Goal: Browse casually

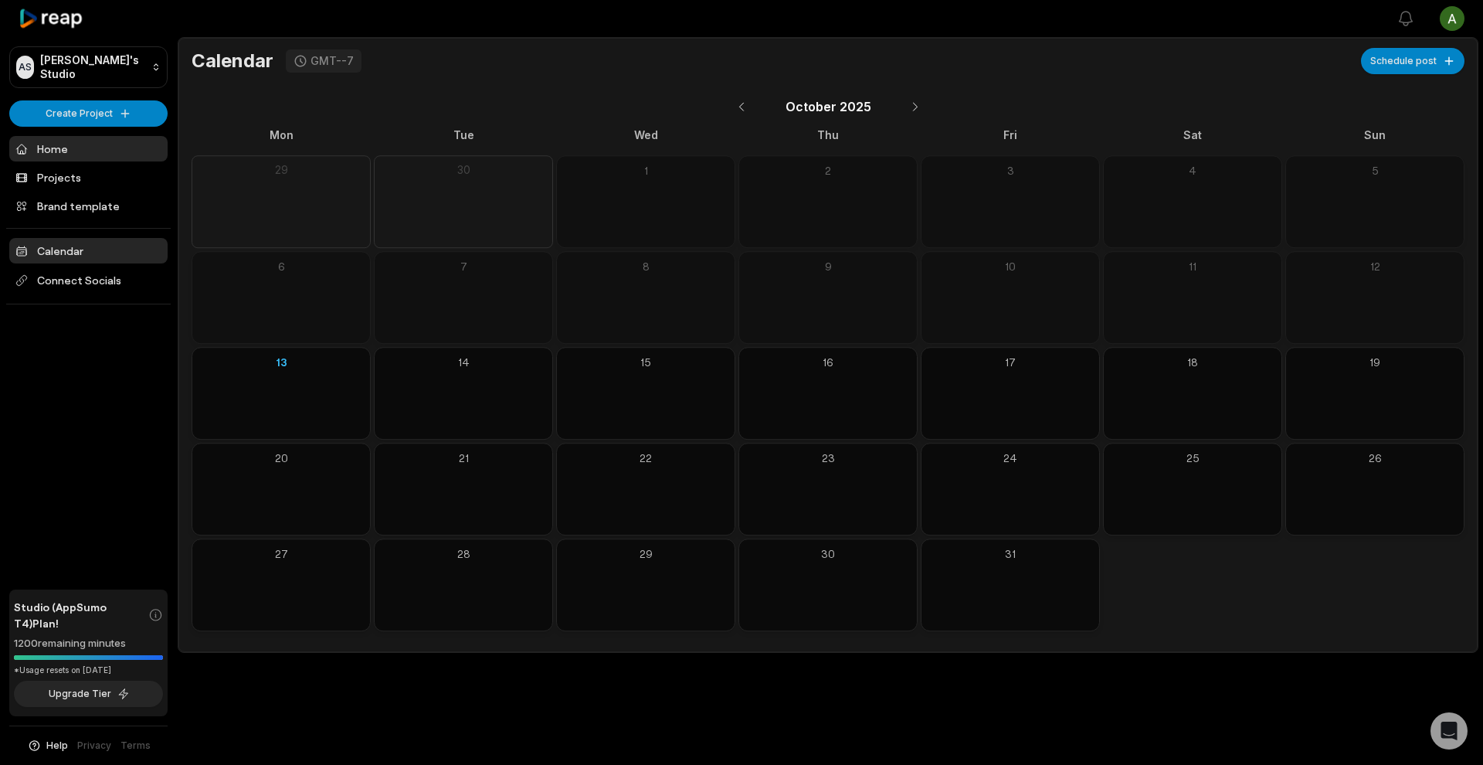
click at [87, 148] on link "Home" at bounding box center [88, 148] width 158 height 25
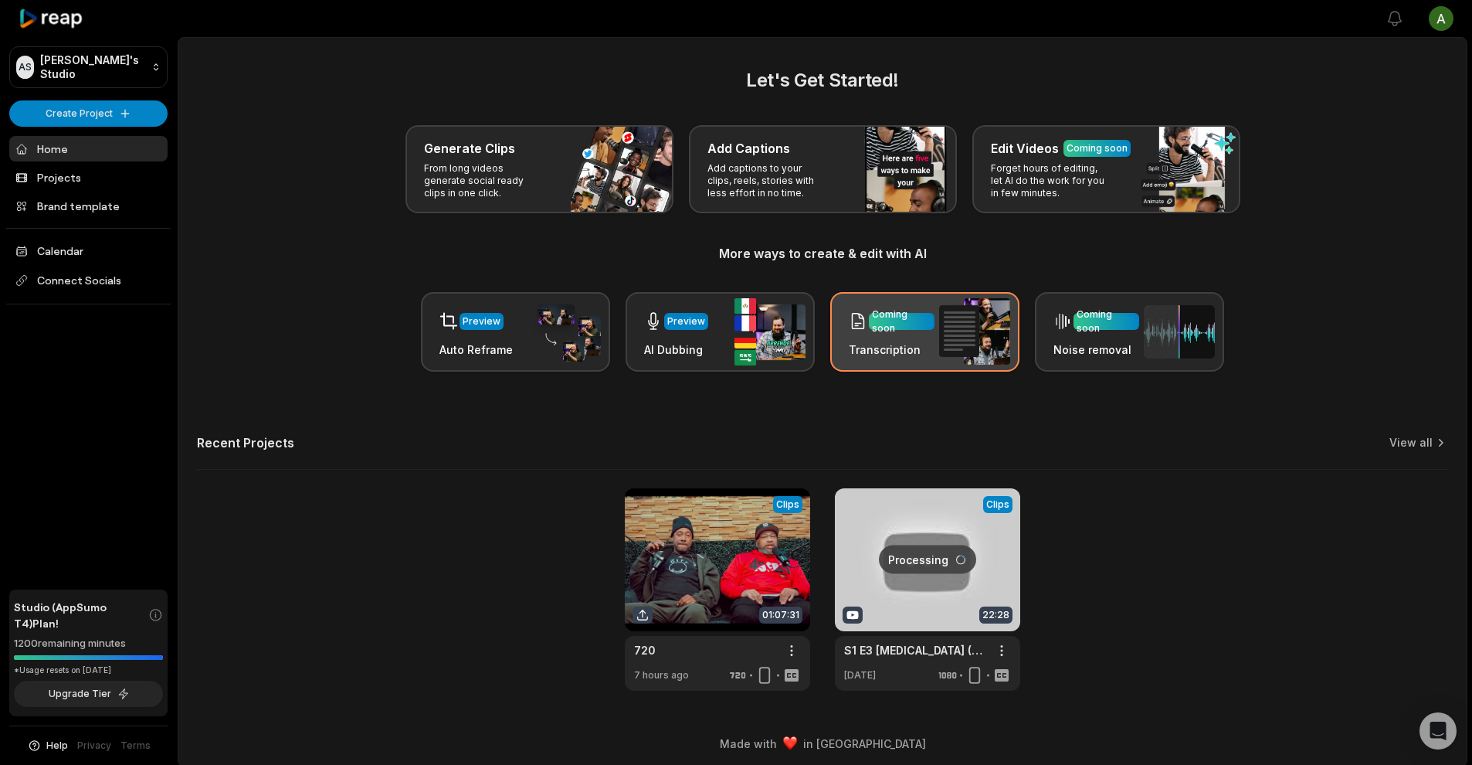
click at [928, 325] on div "Coming soon" at bounding box center [901, 321] width 59 height 28
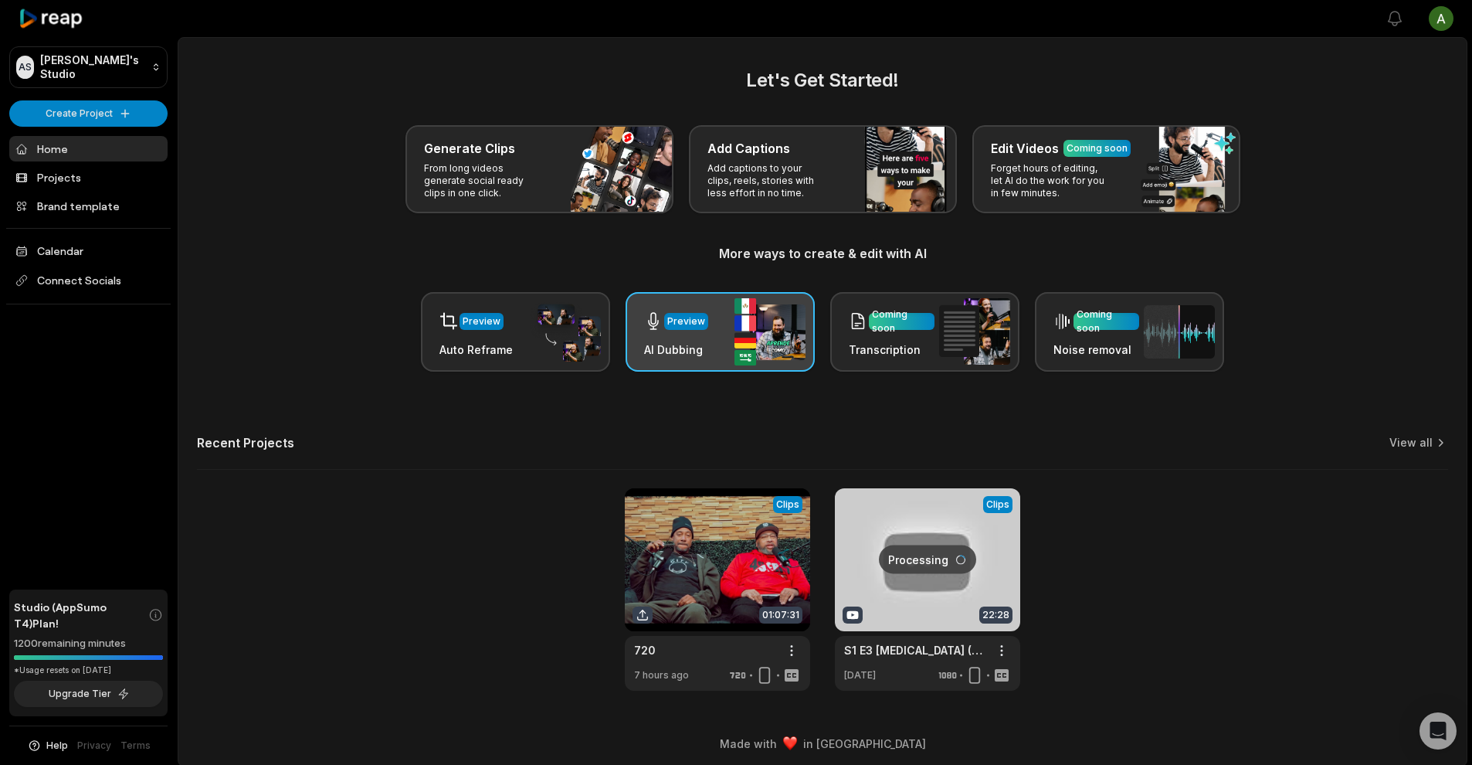
click at [763, 328] on img at bounding box center [770, 331] width 71 height 67
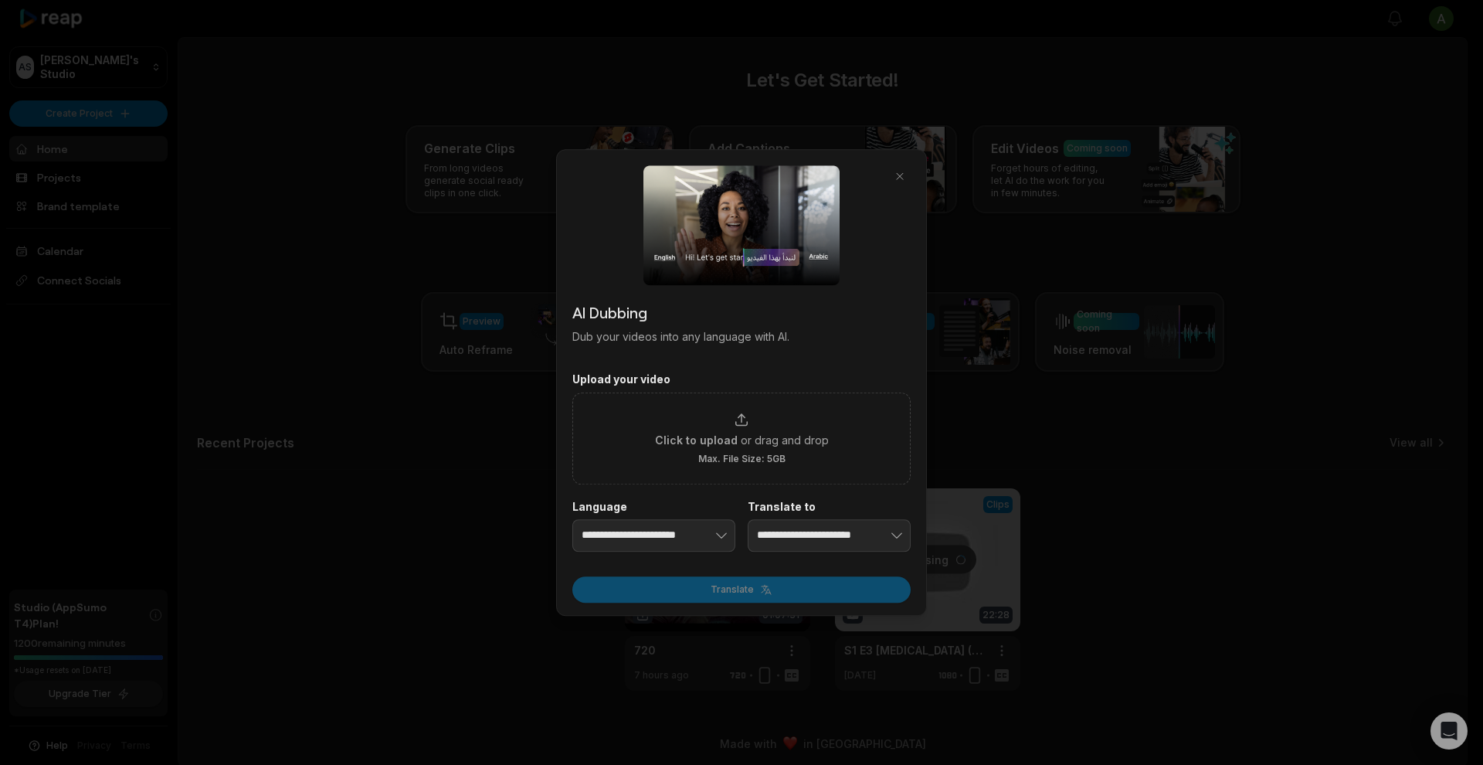
click at [460, 403] on div at bounding box center [741, 382] width 1483 height 765
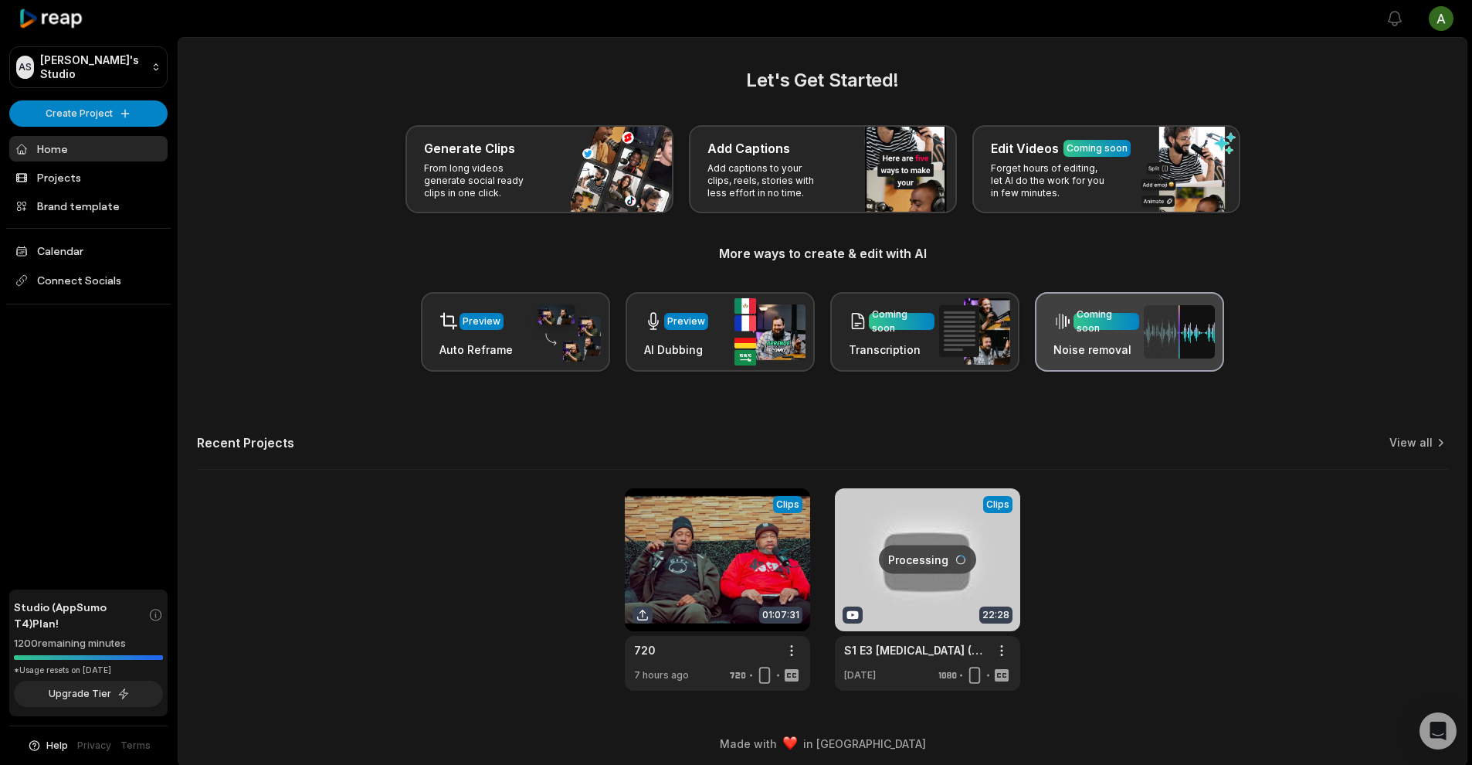
click at [1125, 352] on h3 "Noise removal" at bounding box center [1097, 349] width 86 height 16
click at [49, 145] on link "Home" at bounding box center [88, 148] width 158 height 25
